Goal: Information Seeking & Learning: Find specific fact

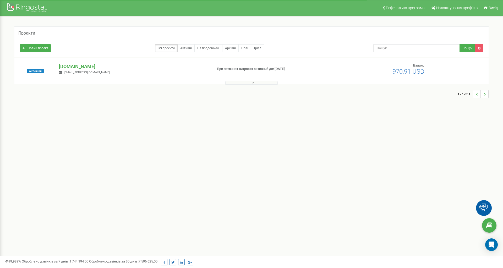
click at [388, 47] on input "text" at bounding box center [417, 48] width 87 height 8
click at [69, 68] on p "[DOMAIN_NAME]" at bounding box center [133, 66] width 149 height 7
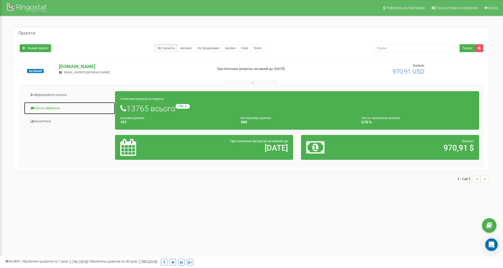
click at [56, 108] on link "Центр звернень" at bounding box center [70, 108] width 92 height 13
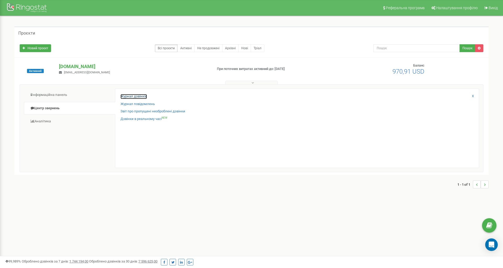
click at [140, 96] on link "Журнал дзвінків" at bounding box center [134, 96] width 26 height 5
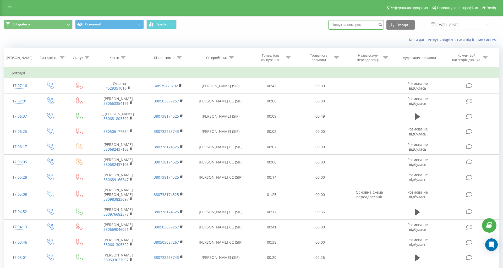
click at [352, 25] on input at bounding box center [357, 24] width 56 height 9
paste input "380630203918"
type input "380630203918"
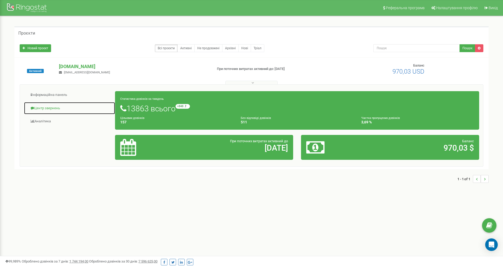
click at [45, 108] on link "Центр звернень" at bounding box center [70, 108] width 92 height 13
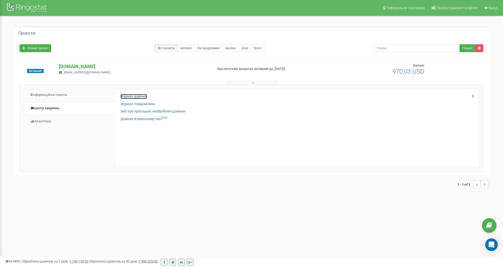
click at [143, 96] on link "Журнал дзвінків" at bounding box center [134, 96] width 26 height 5
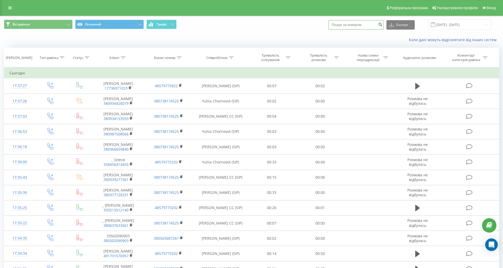
click at [346, 26] on input at bounding box center [357, 24] width 56 height 9
paste input "380633436316"
type input "380633436316"
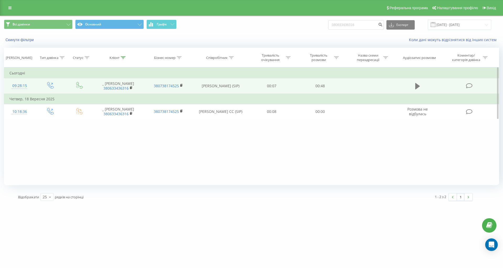
click at [418, 86] on icon at bounding box center [418, 86] width 5 height 6
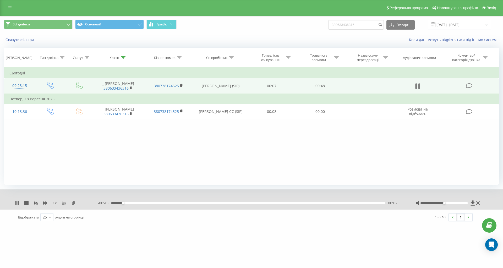
click at [419, 86] on icon at bounding box center [420, 86] width 2 height 6
